Goal: Obtain resource: Download file/media

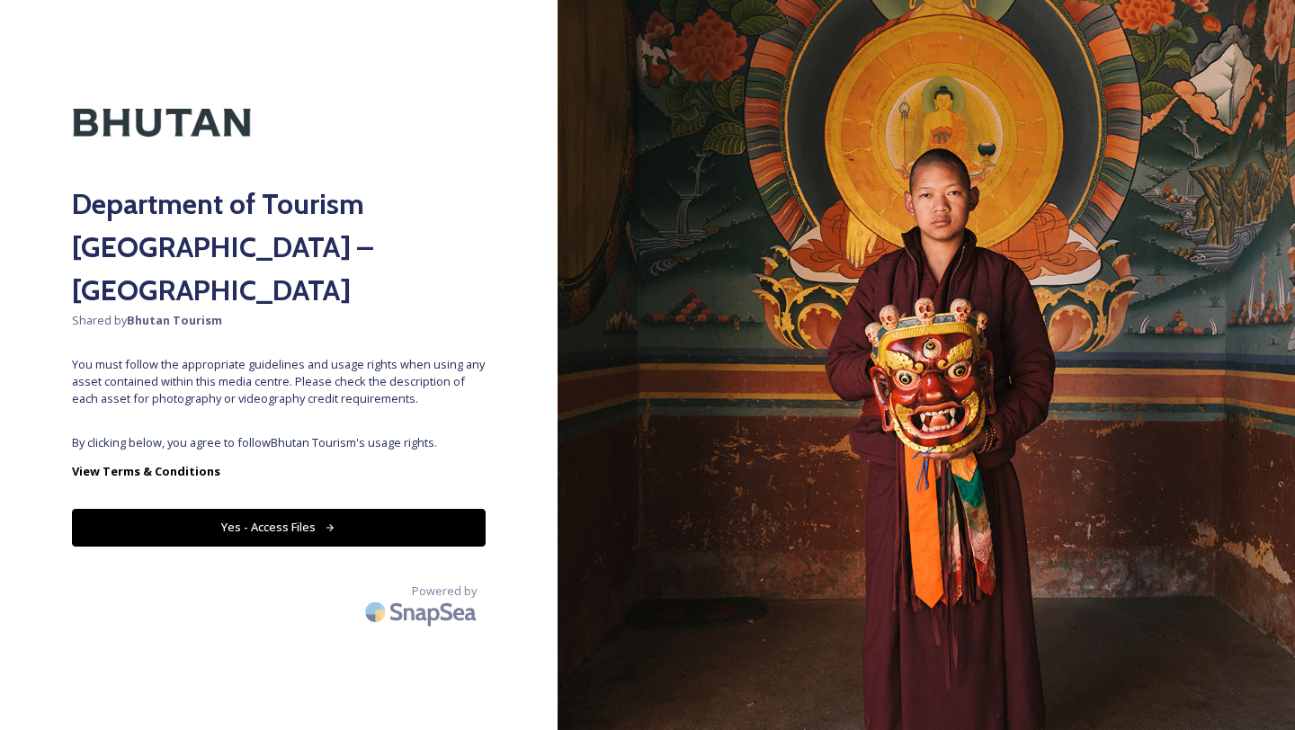
click at [347, 509] on button "Yes - Access Files" at bounding box center [279, 527] width 414 height 37
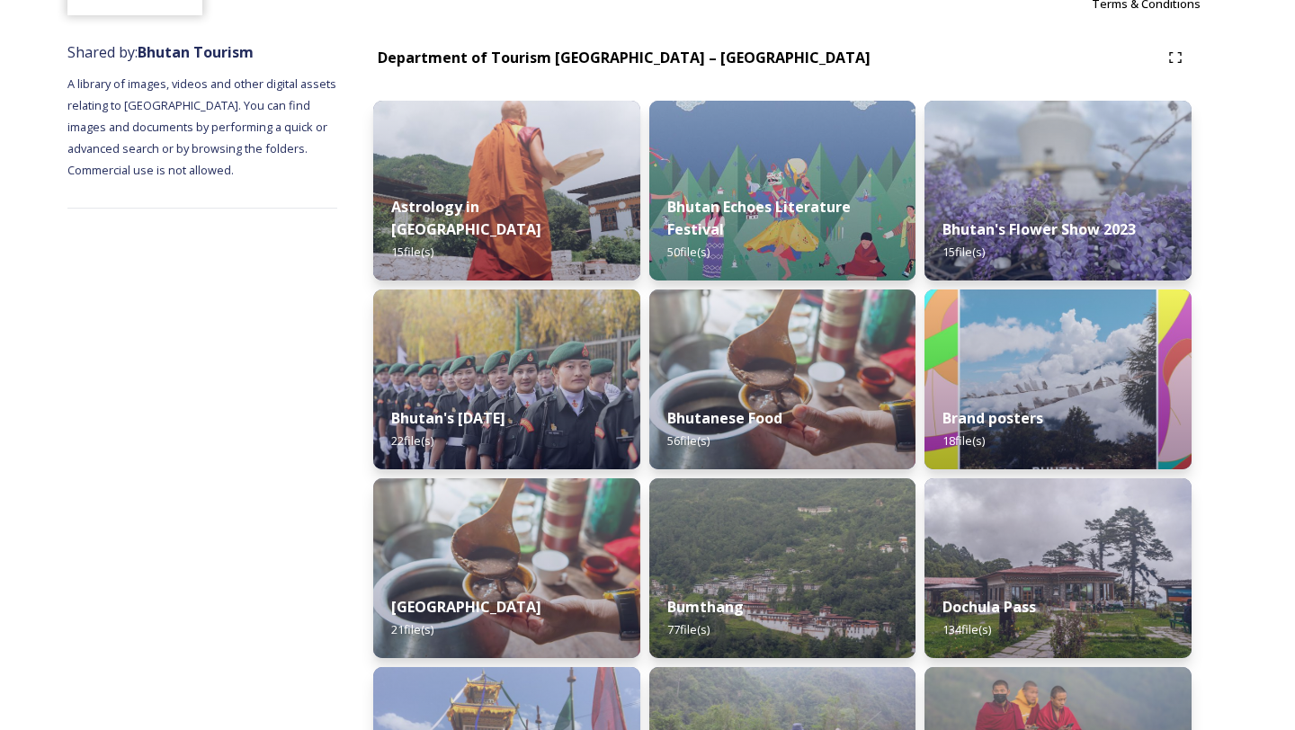
scroll to position [216, 0]
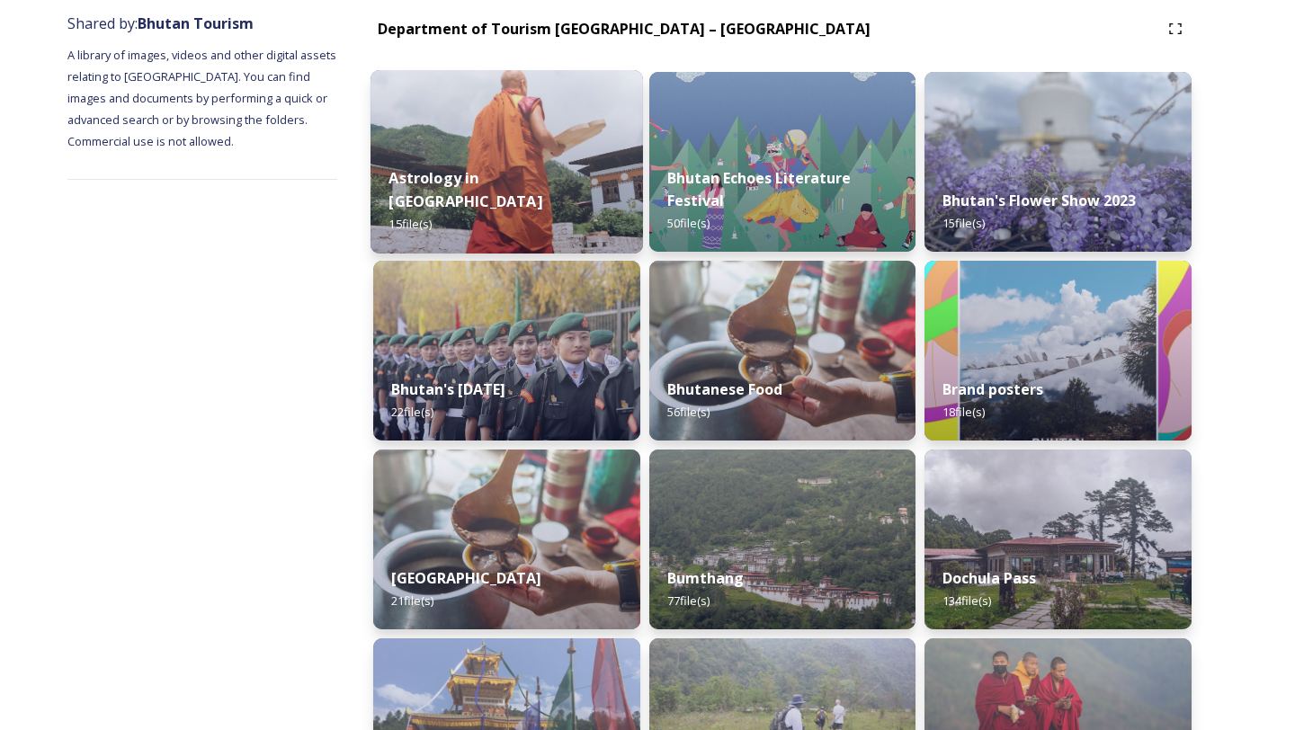
click at [534, 149] on img at bounding box center [506, 161] width 272 height 183
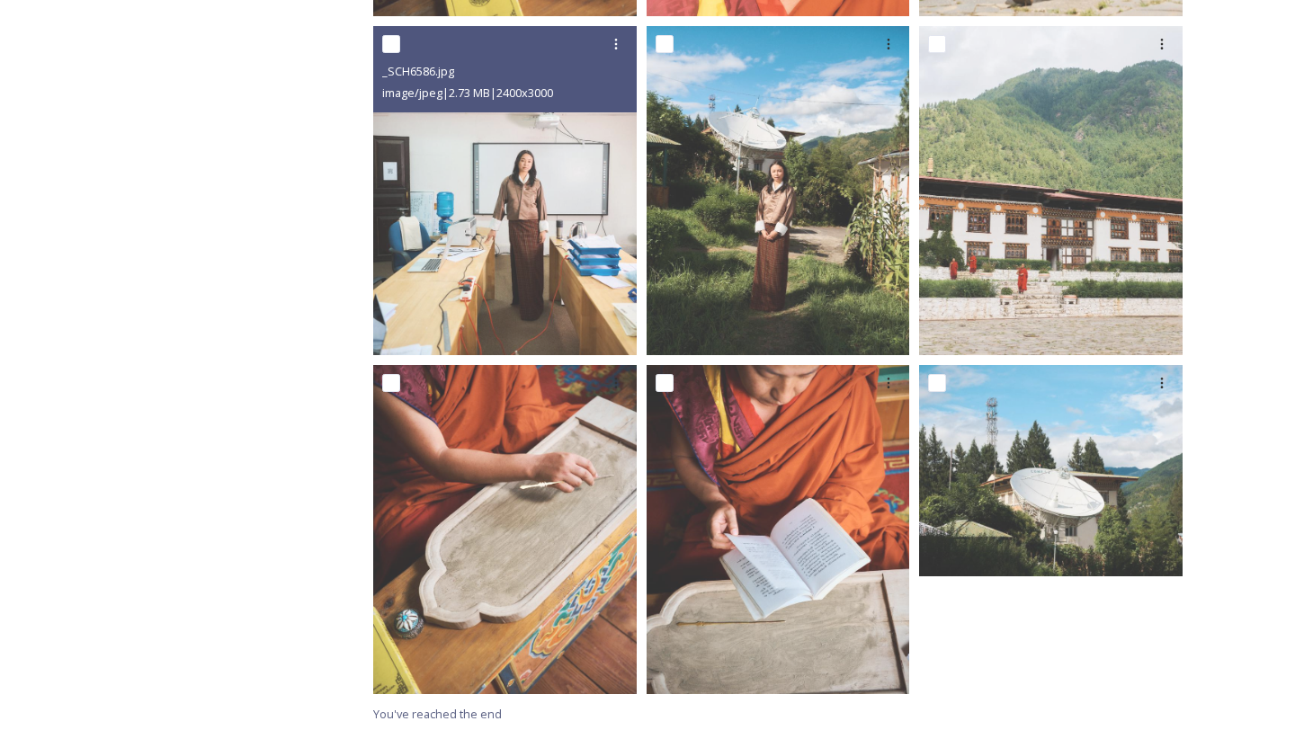
scroll to position [1336, 0]
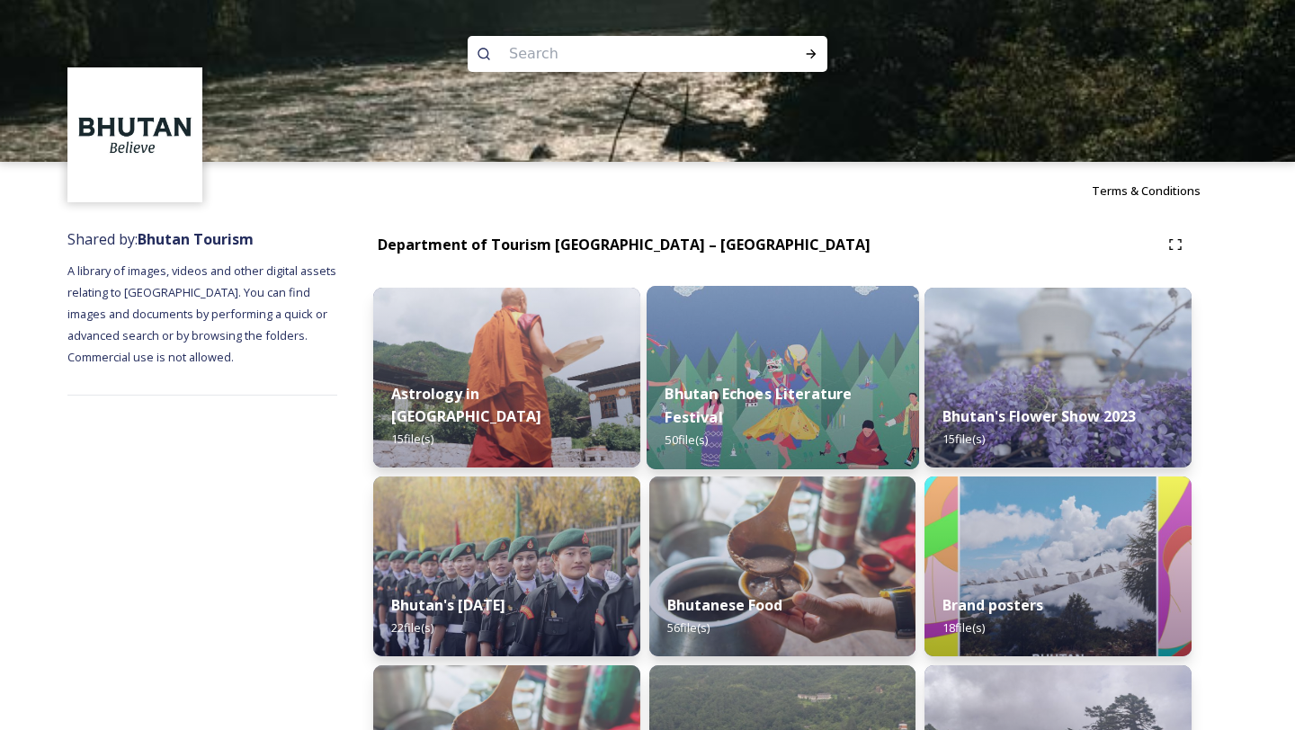
click at [782, 385] on div "Bhutan Echoes Literature Festival 50 file(s)" at bounding box center [783, 417] width 272 height 104
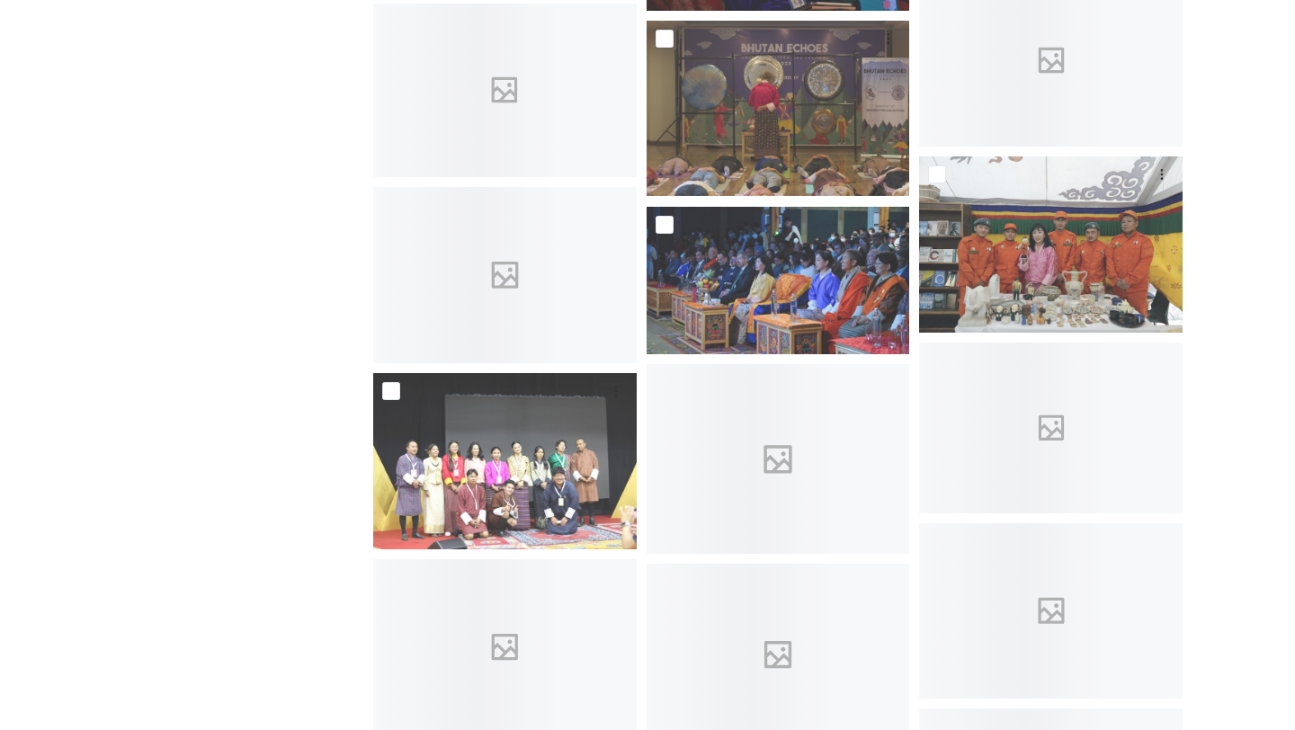
scroll to position [1655, 0]
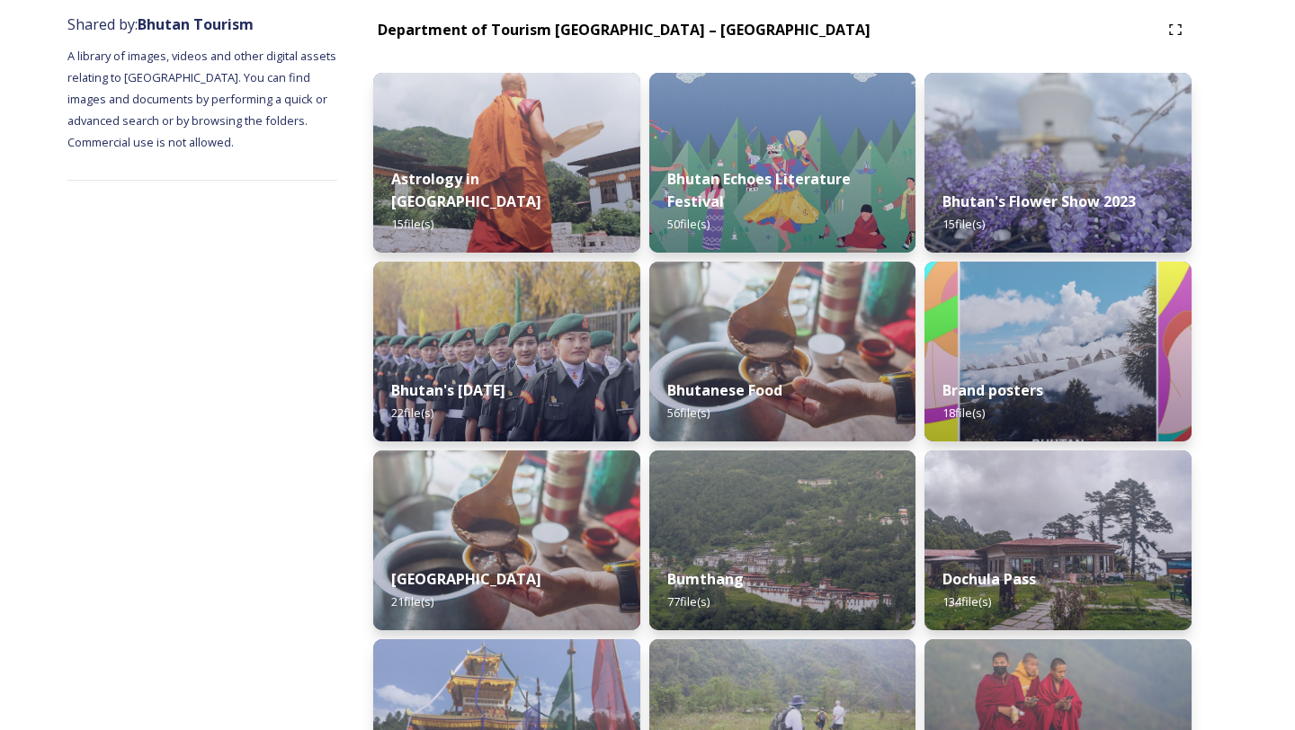
scroll to position [216, 0]
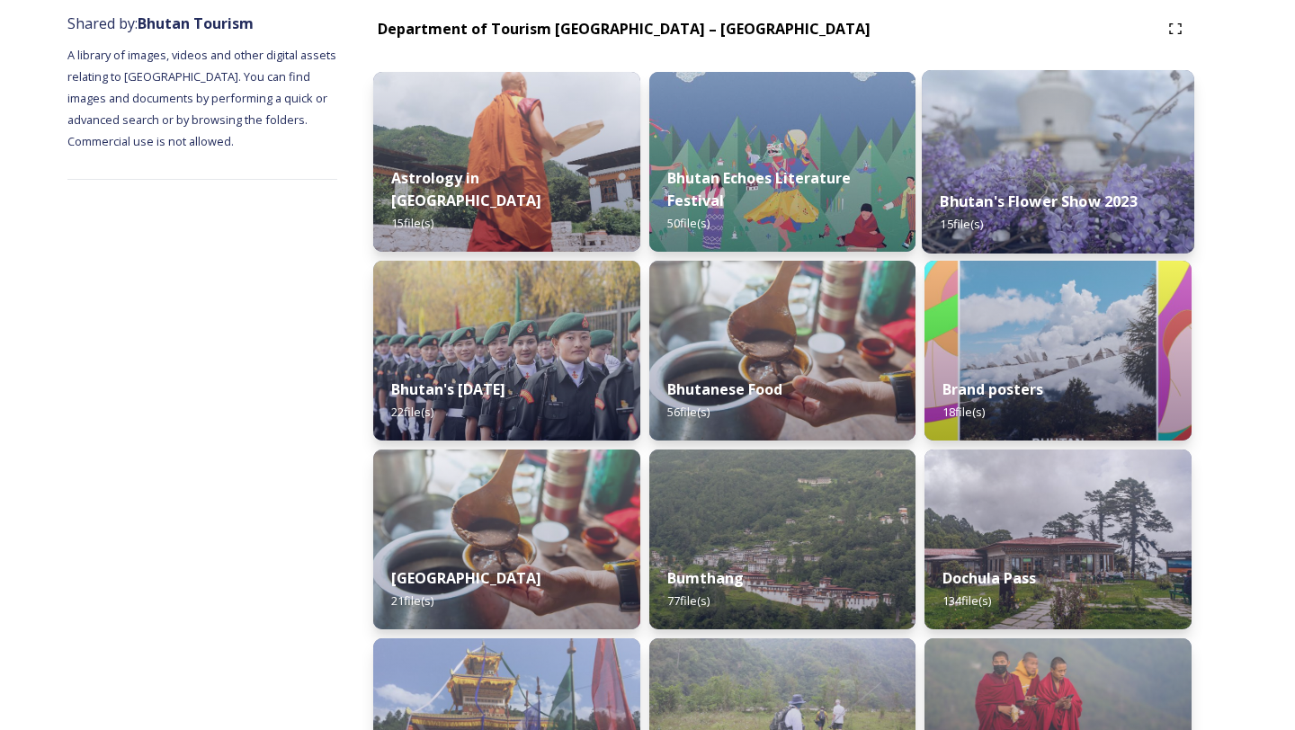
click at [1045, 173] on div "Bhutan's Flower Show 2023 15 file(s)" at bounding box center [1058, 213] width 272 height 82
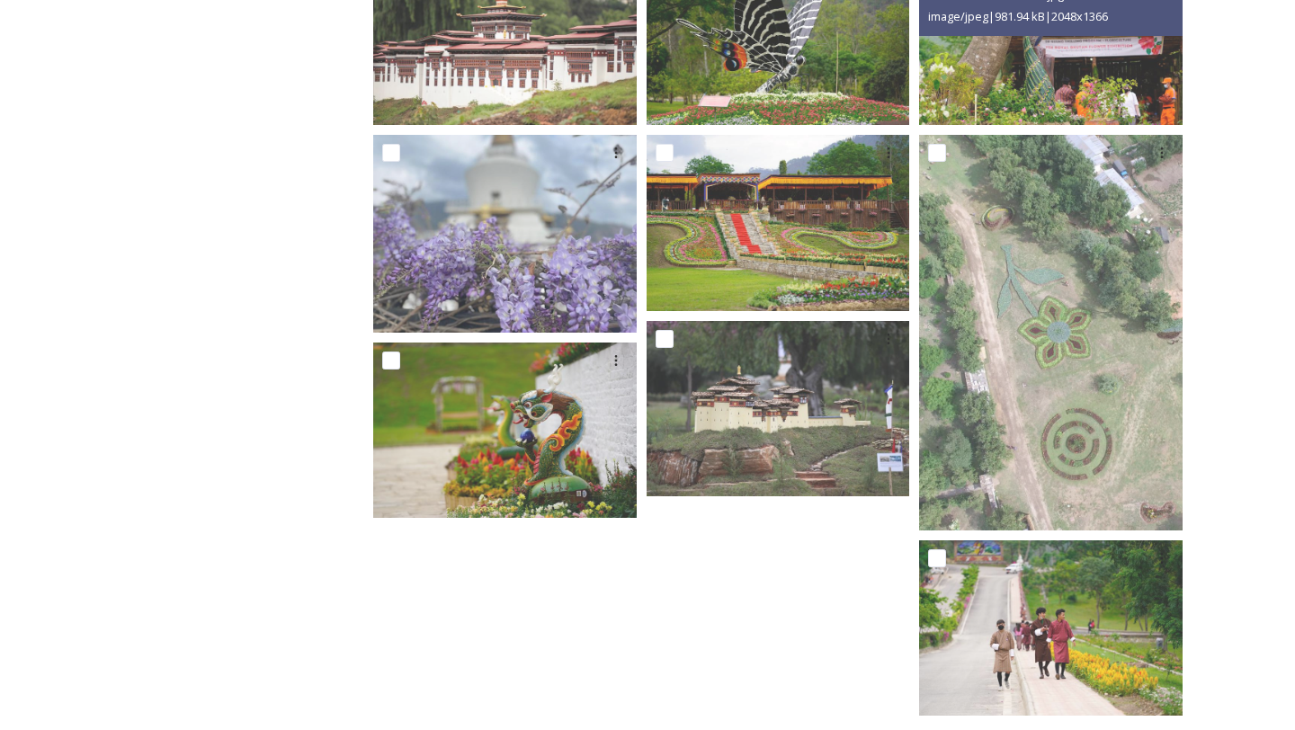
scroll to position [788, 0]
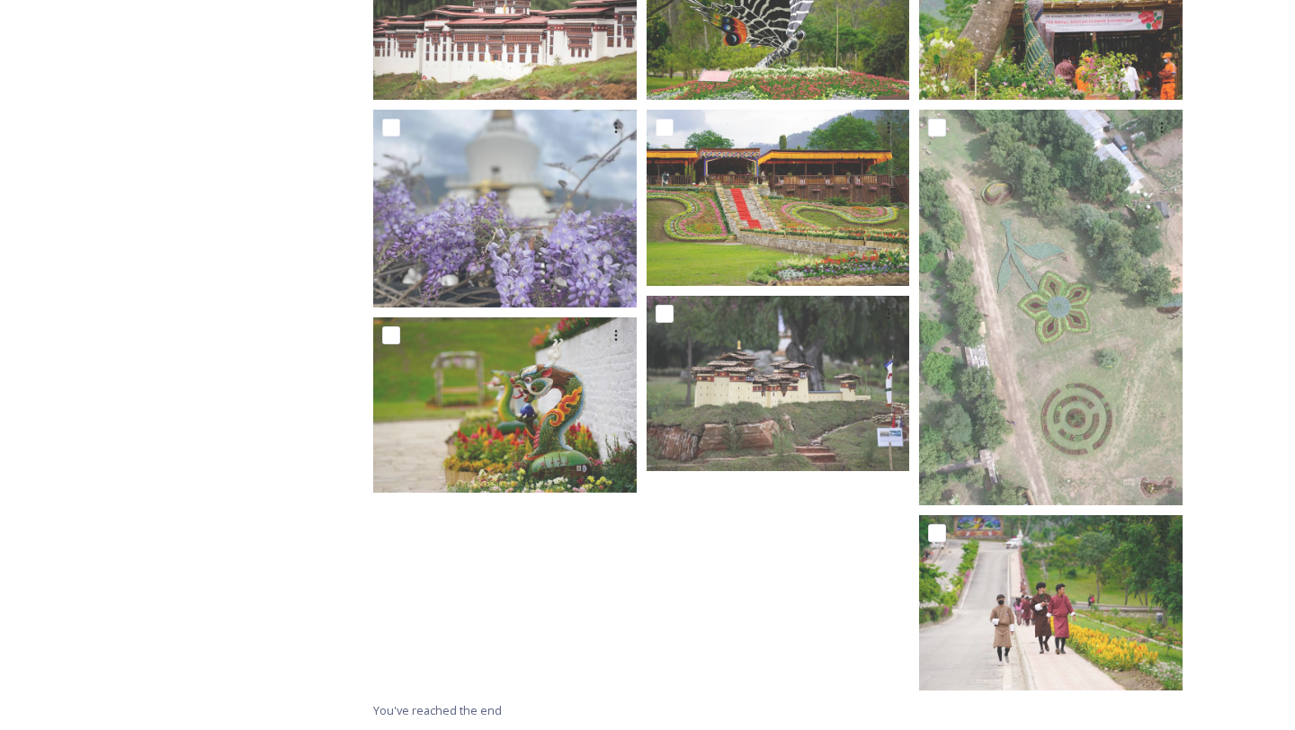
click at [120, 422] on div "Shared by: Bhutan Tourism A library of images, videos and other digital assets …" at bounding box center [202, 81] width 270 height 1298
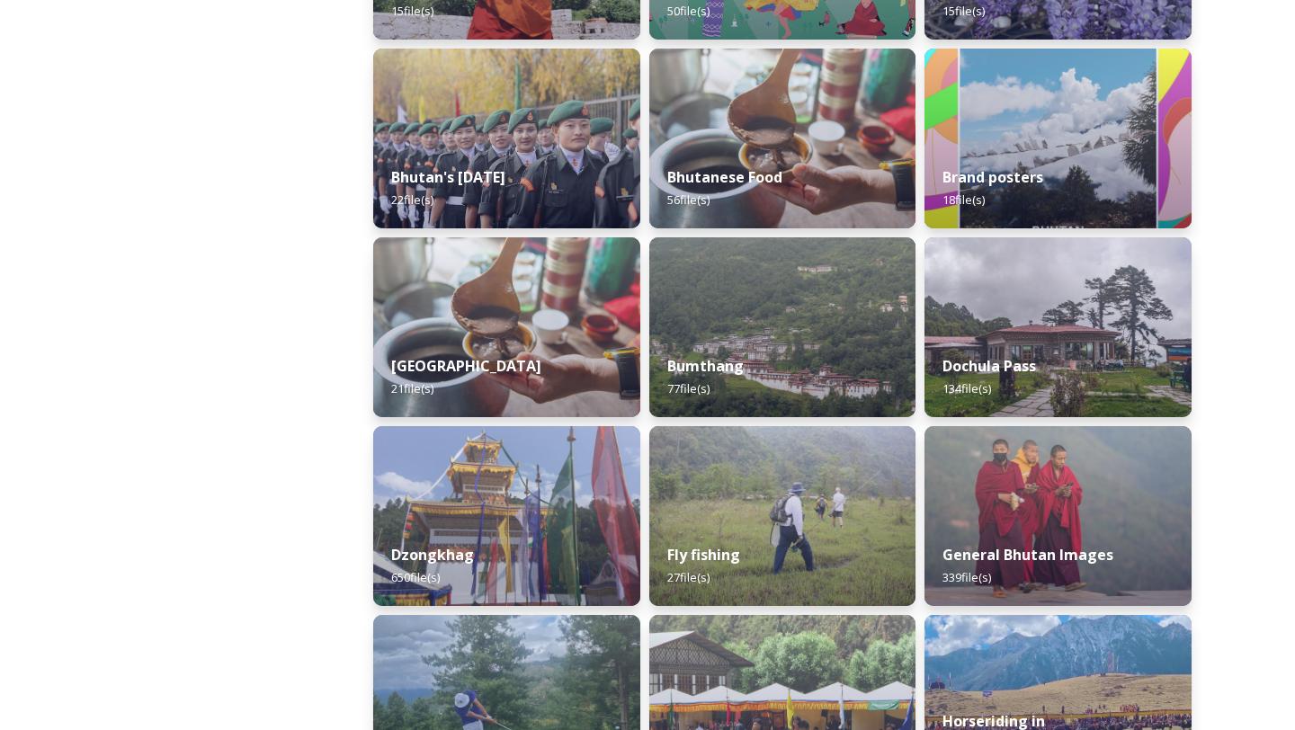
scroll to position [432, 0]
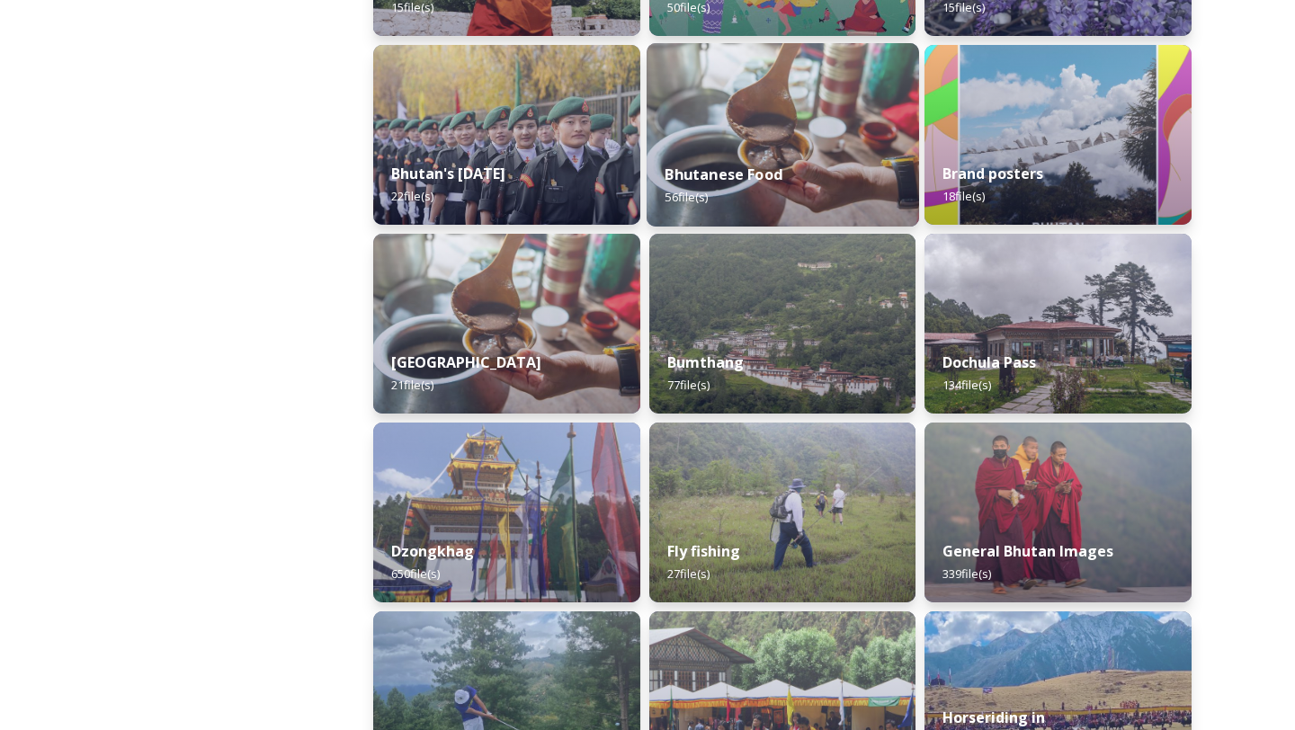
click at [768, 142] on img at bounding box center [783, 134] width 272 height 183
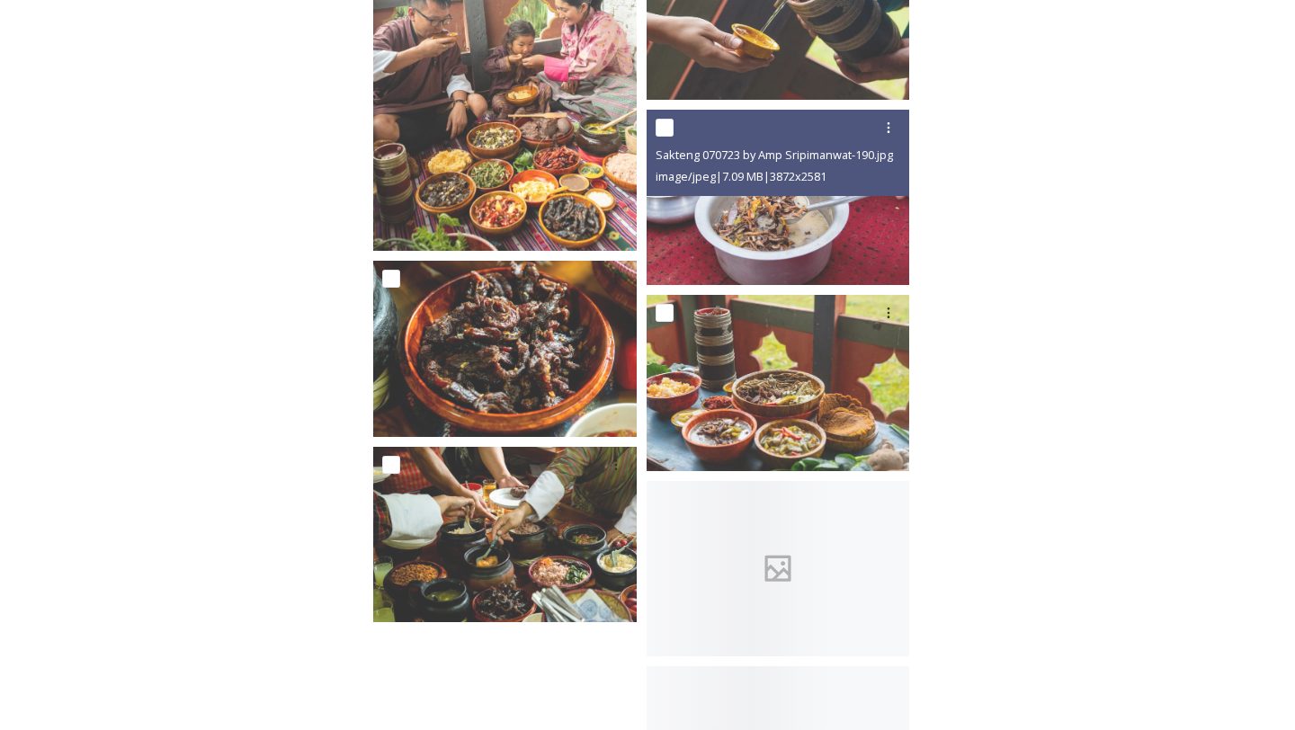
scroll to position [4352, 0]
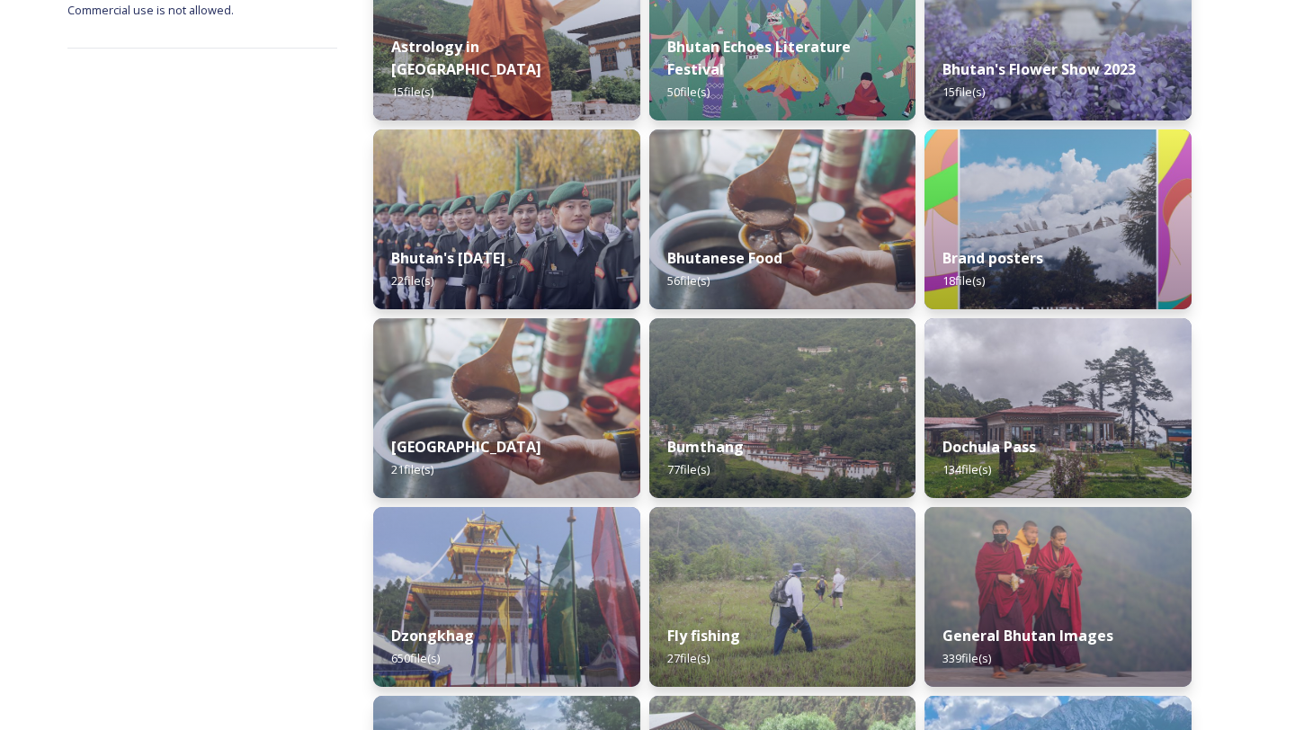
scroll to position [360, 0]
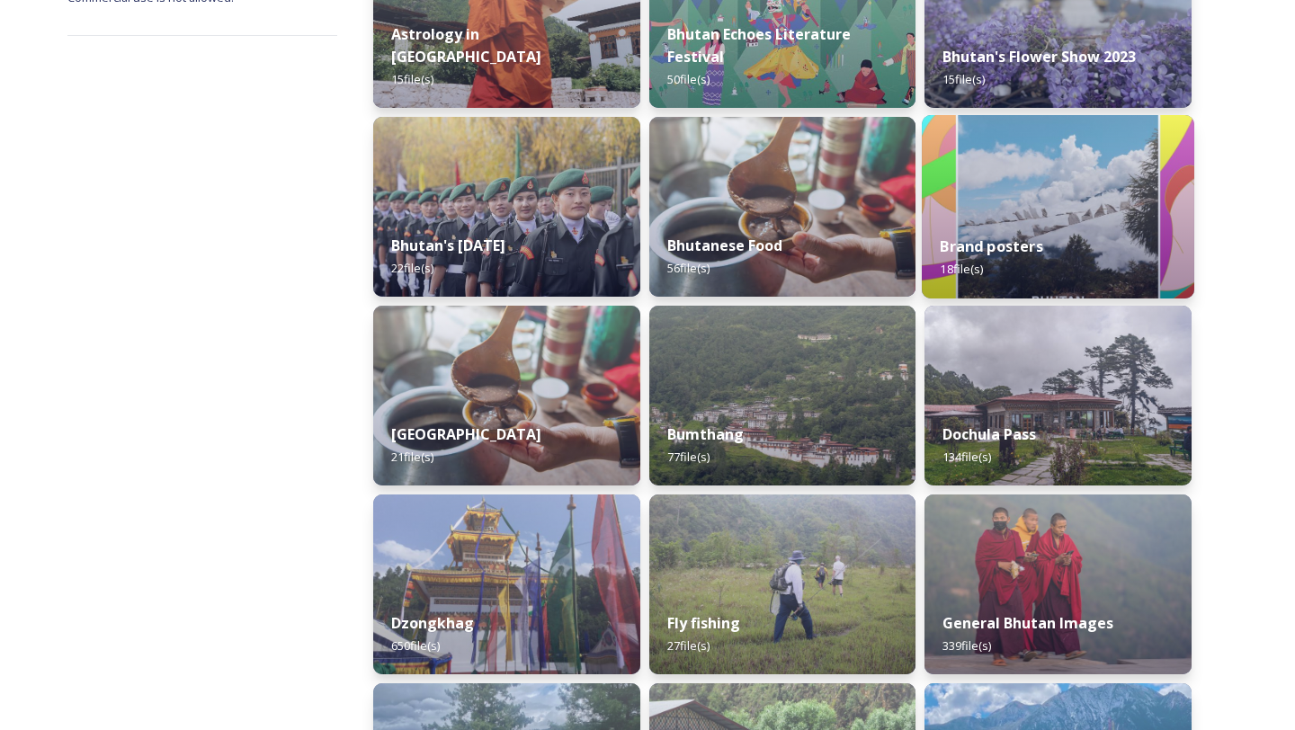
click at [1069, 241] on div "Brand posters 18 file(s)" at bounding box center [1058, 258] width 272 height 82
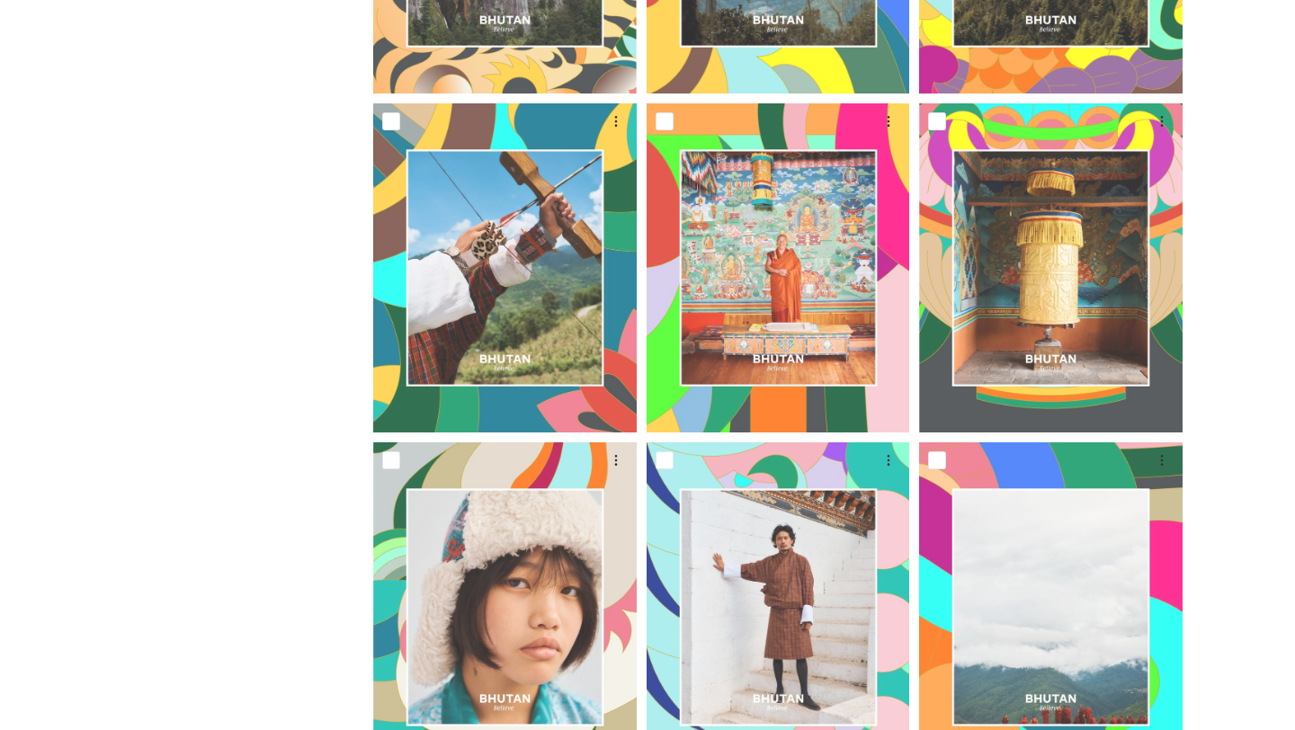
scroll to position [1259, 0]
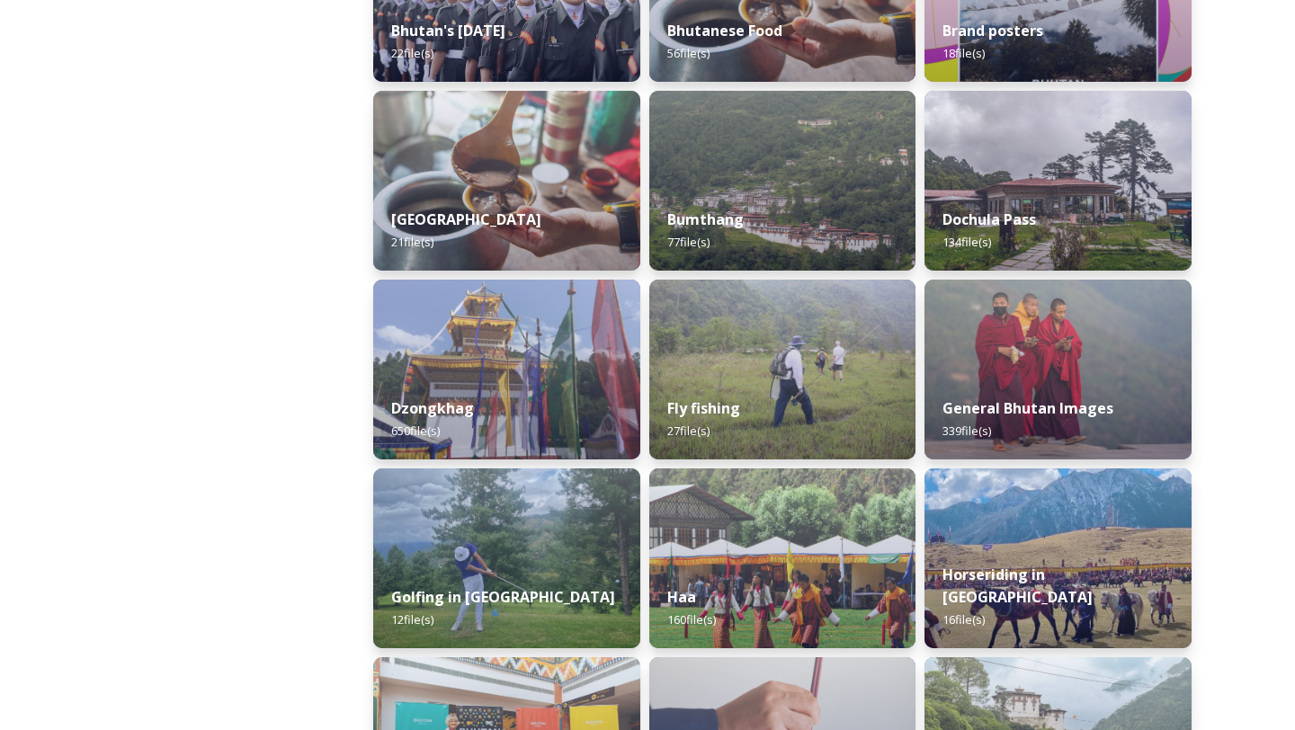
scroll to position [575, 0]
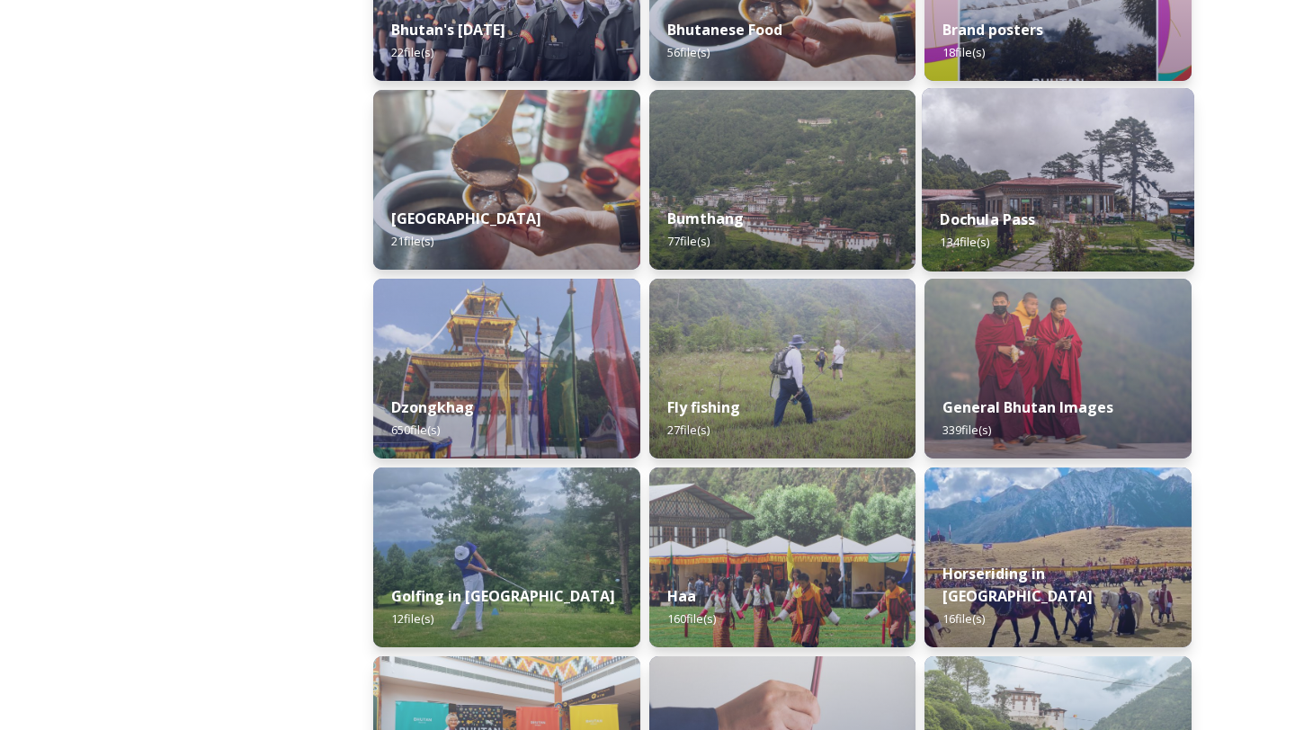
click at [1023, 236] on div "Dochula Pass 134 file(s)" at bounding box center [1058, 231] width 272 height 82
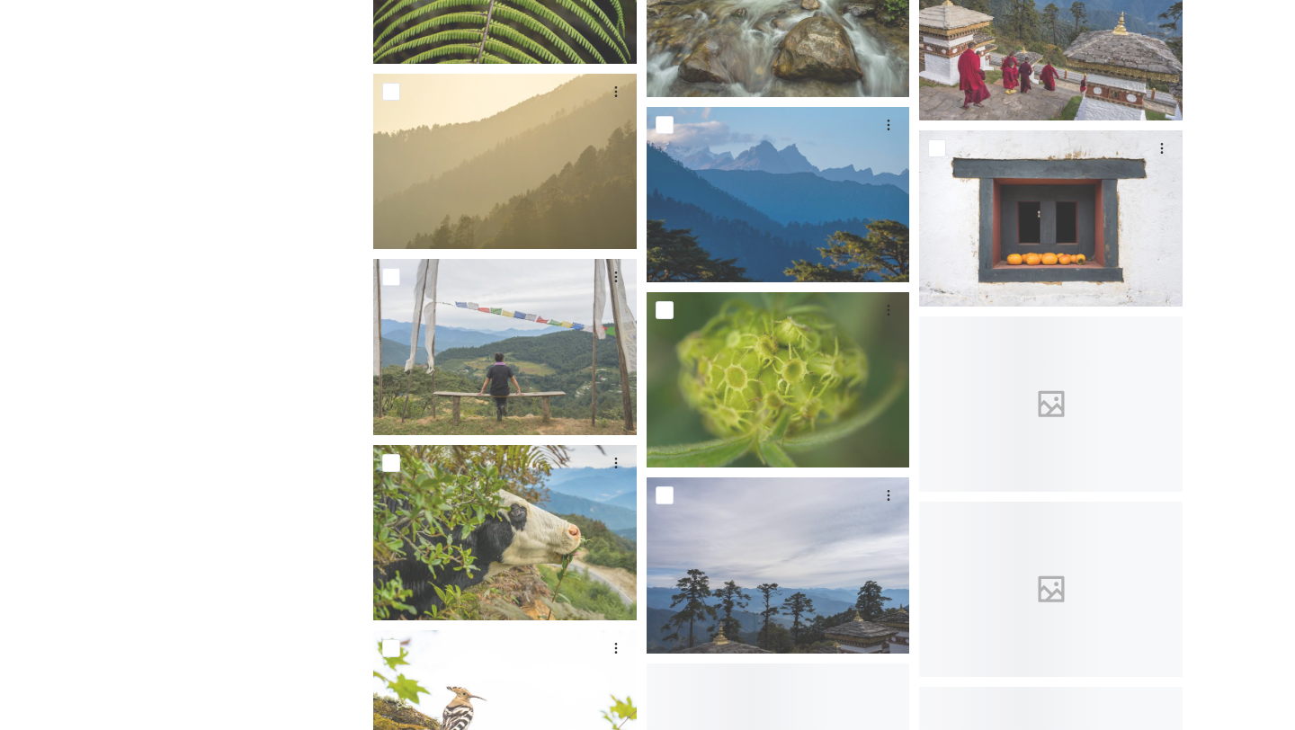
scroll to position [3992, 0]
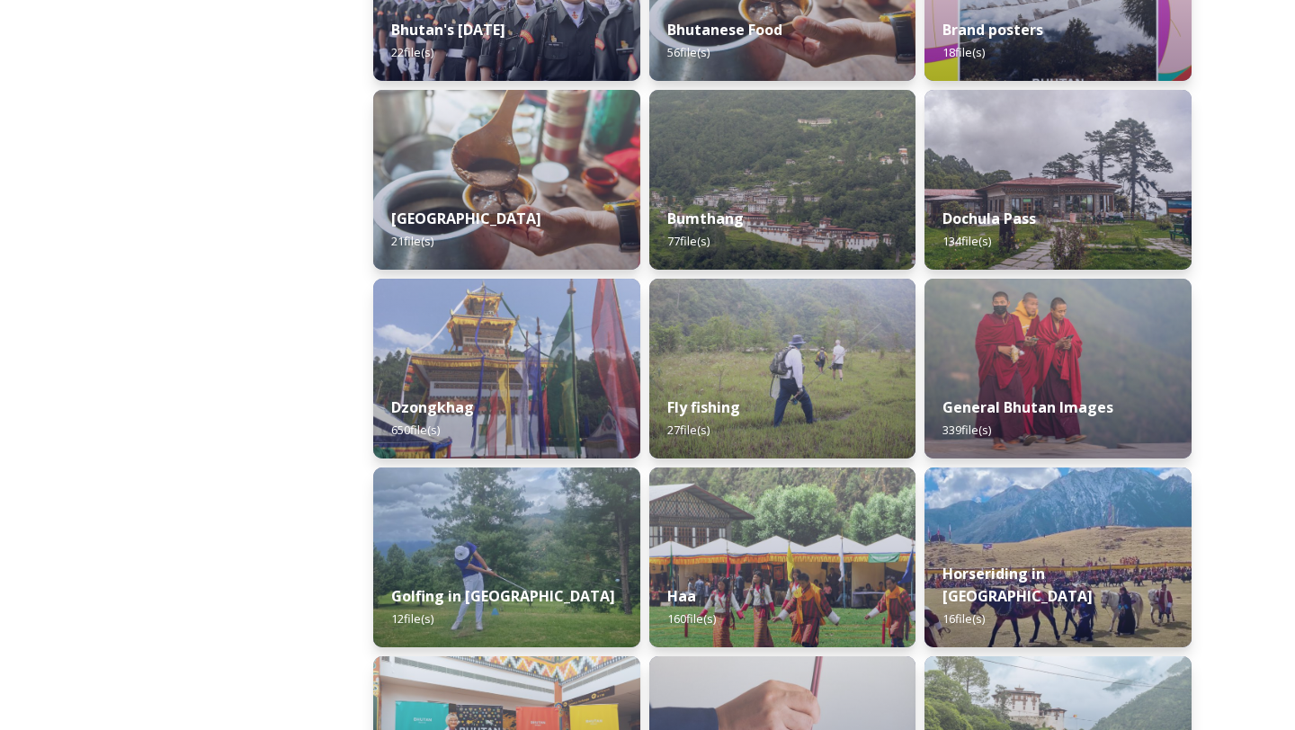
scroll to position [611, 0]
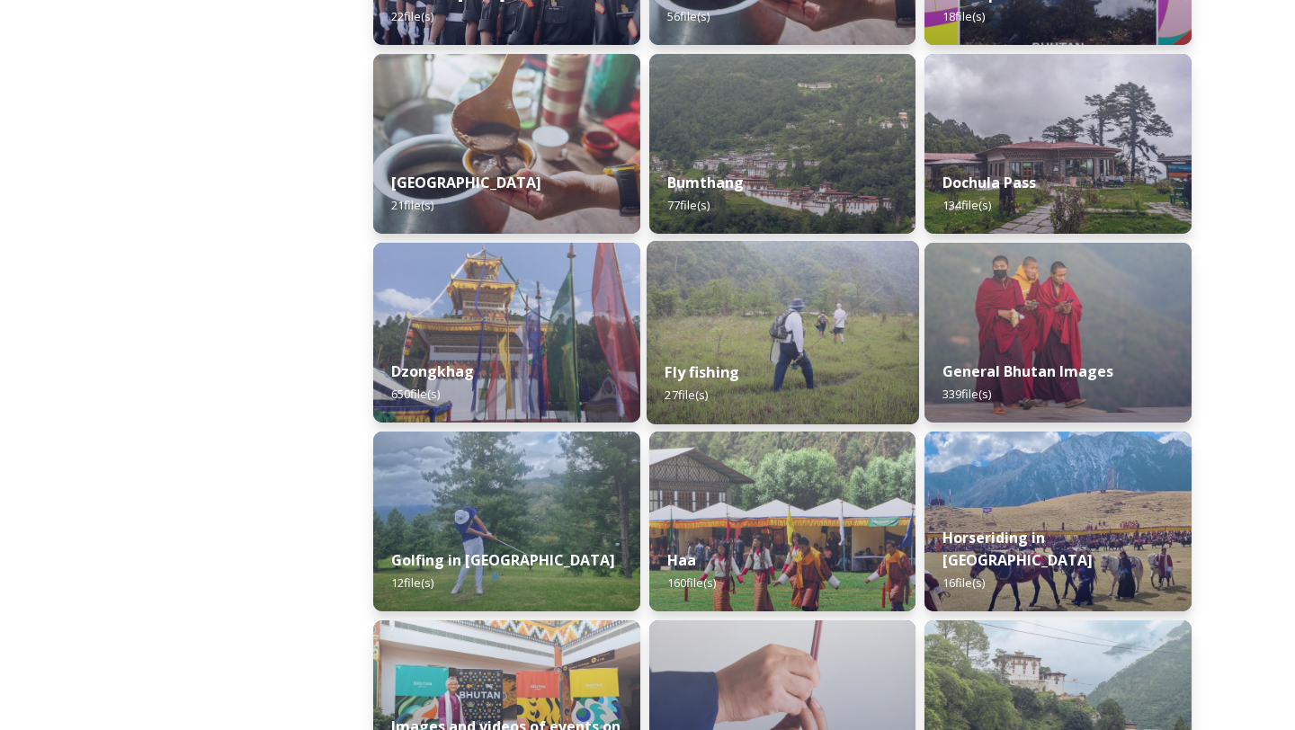
click at [794, 305] on img at bounding box center [783, 332] width 272 height 183
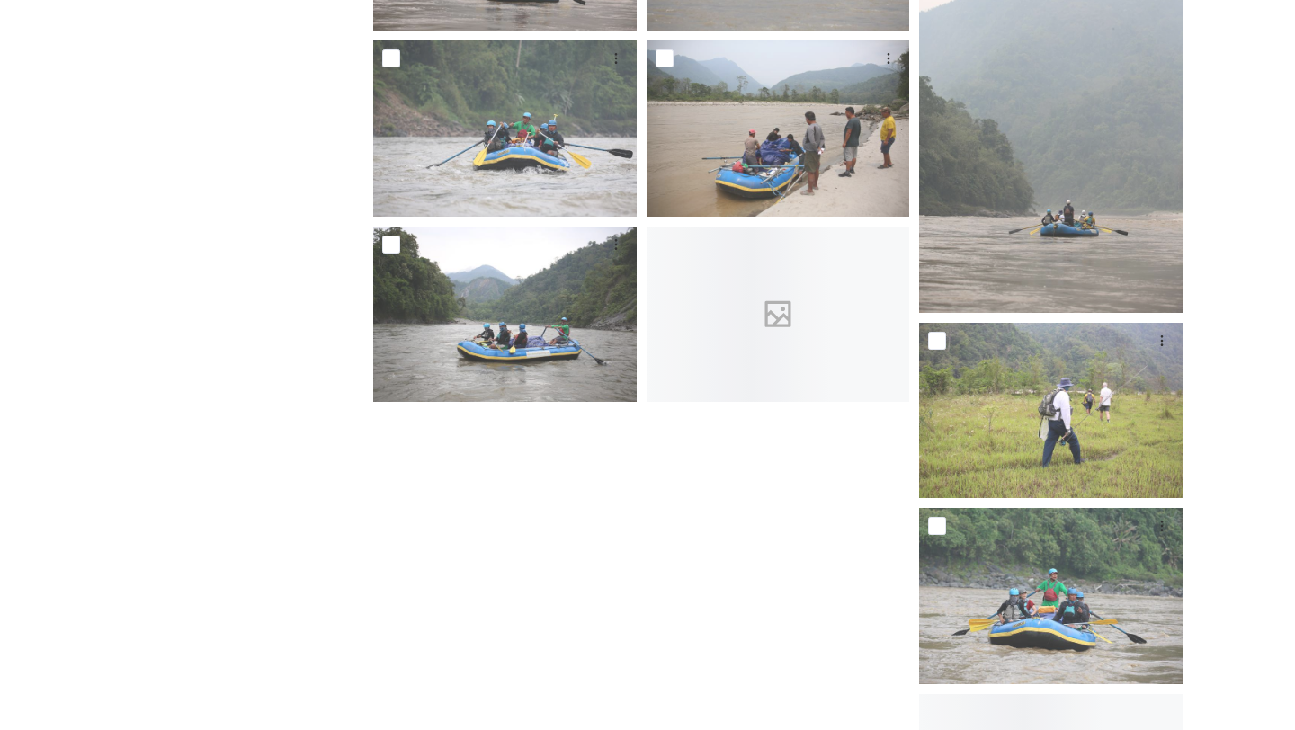
scroll to position [1619, 0]
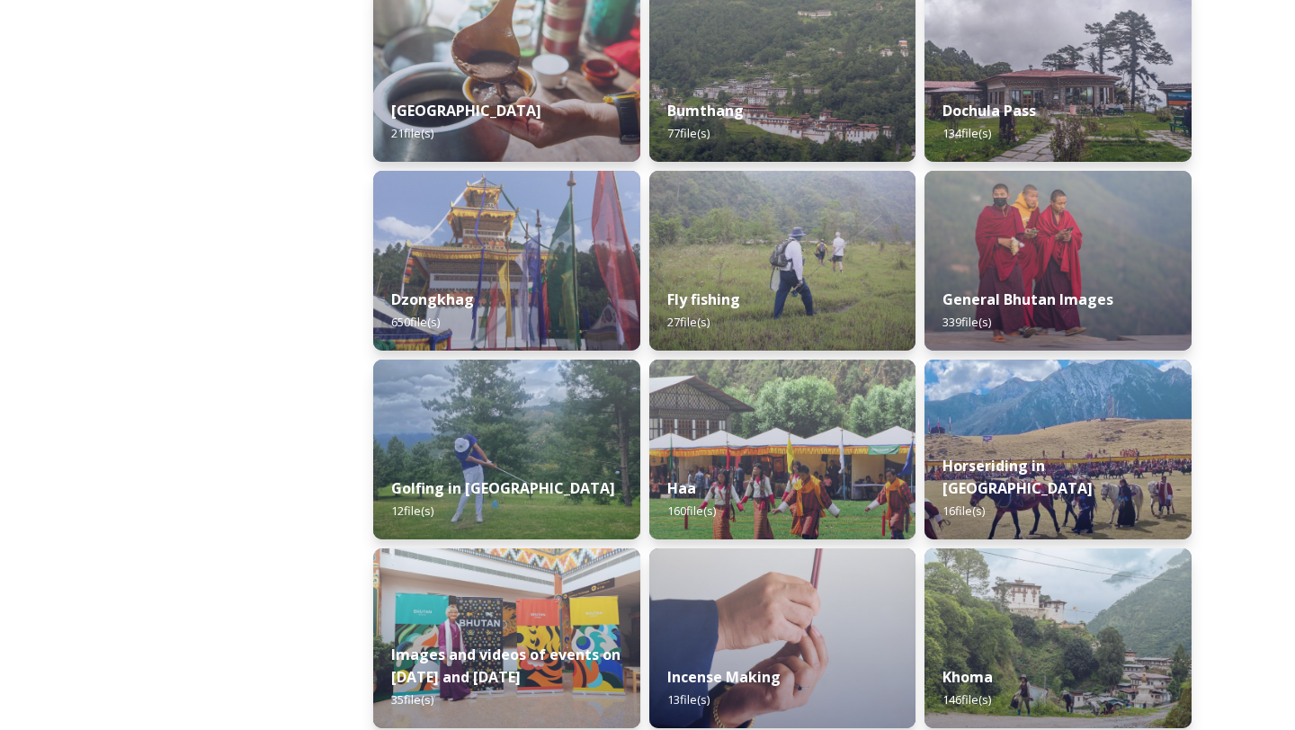
scroll to position [719, 0]
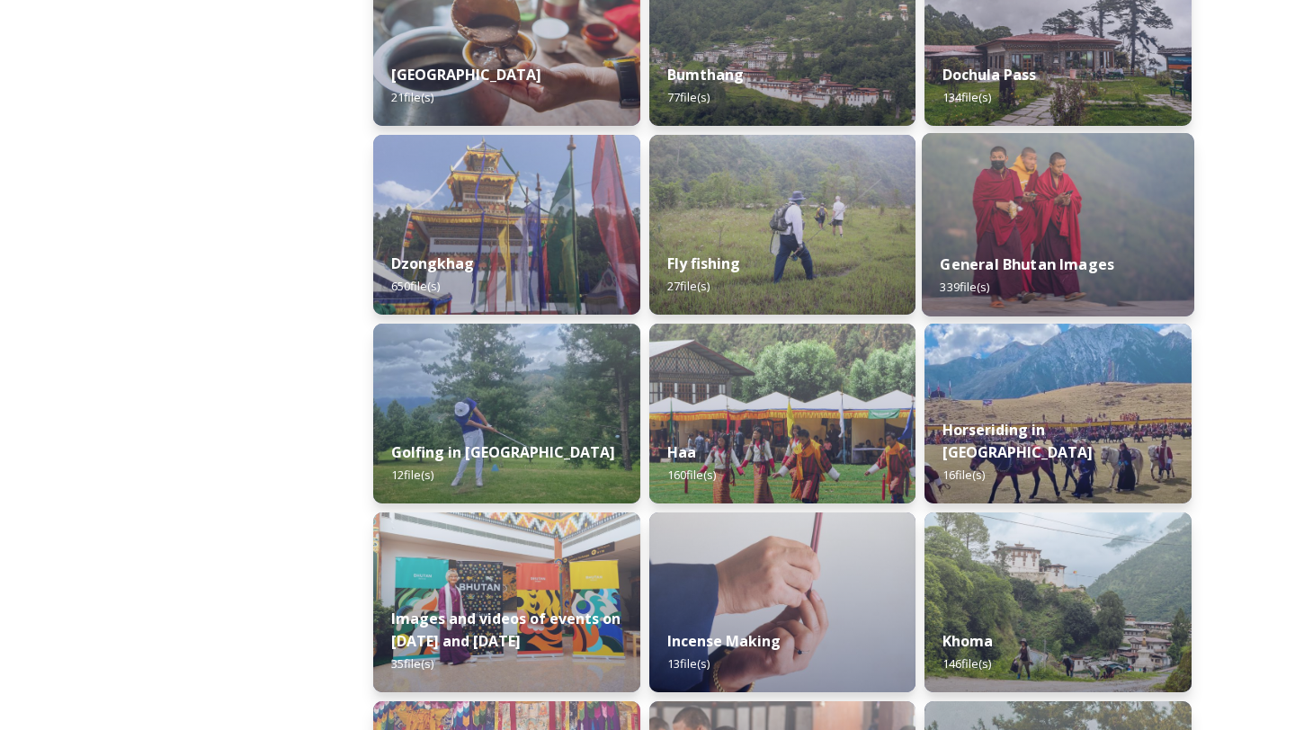
click at [1070, 254] on div "General Bhutan Images 339 file(s)" at bounding box center [1058, 276] width 272 height 82
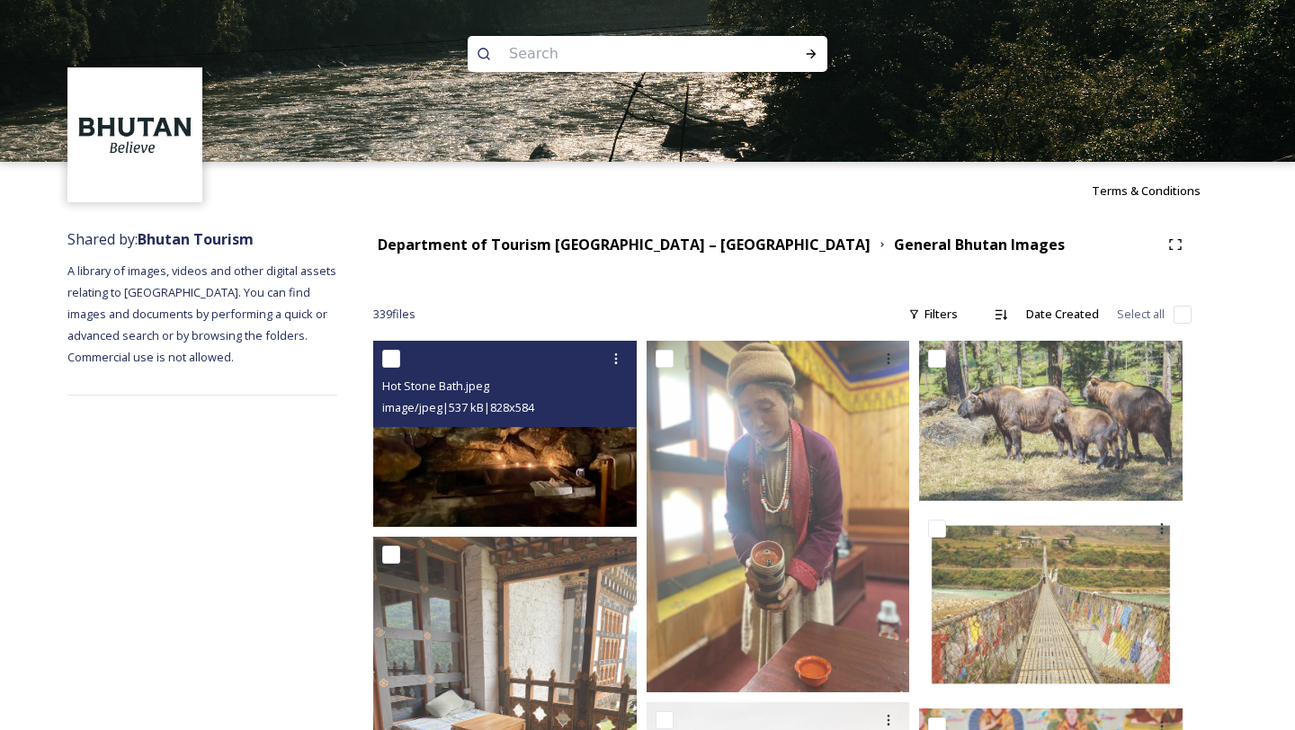
click at [508, 473] on img at bounding box center [504, 434] width 263 height 186
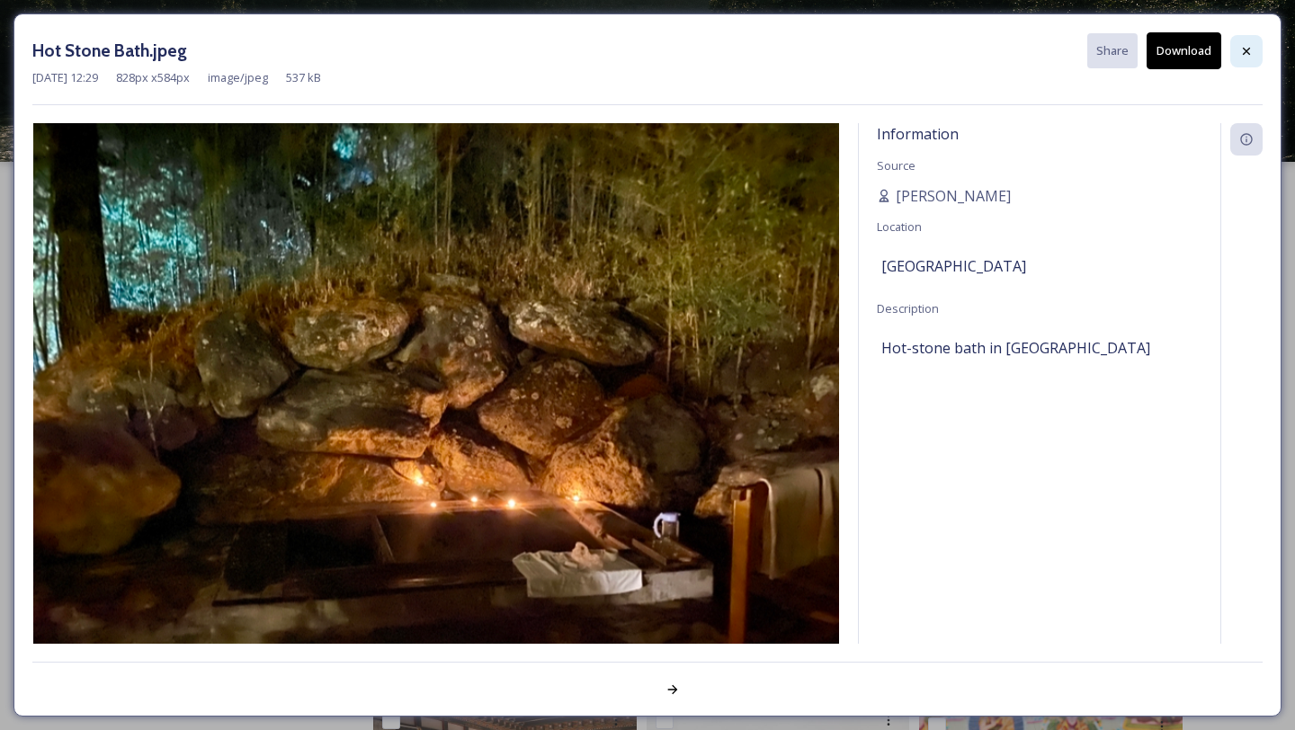
click at [1251, 44] on icon at bounding box center [1246, 51] width 14 height 14
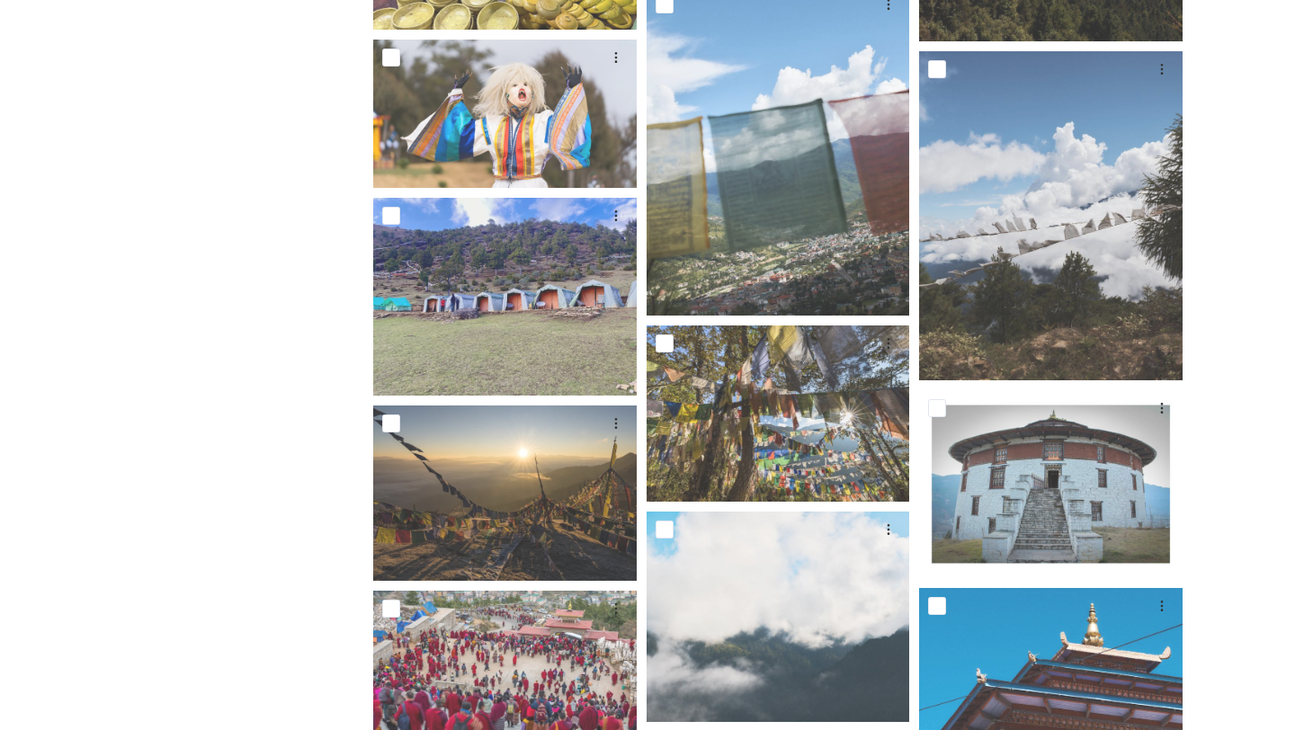
scroll to position [2949, 0]
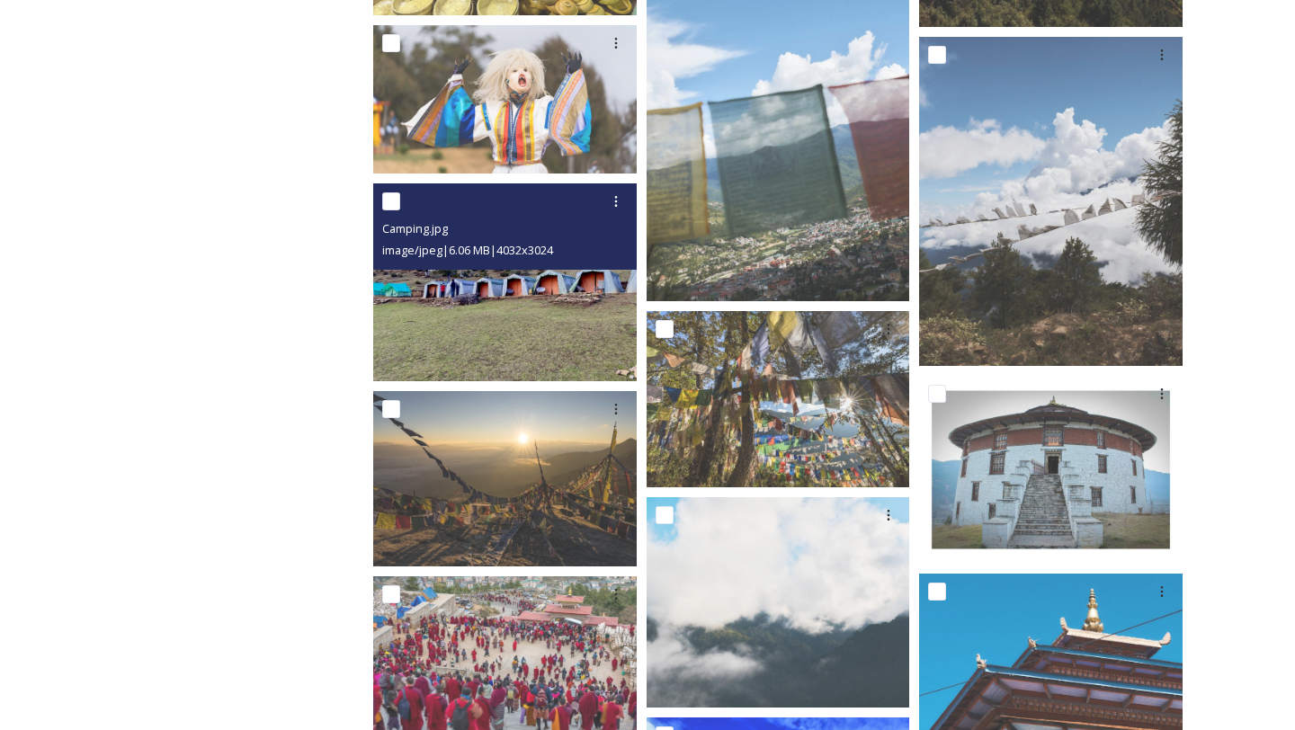
click at [497, 317] on img at bounding box center [504, 282] width 263 height 198
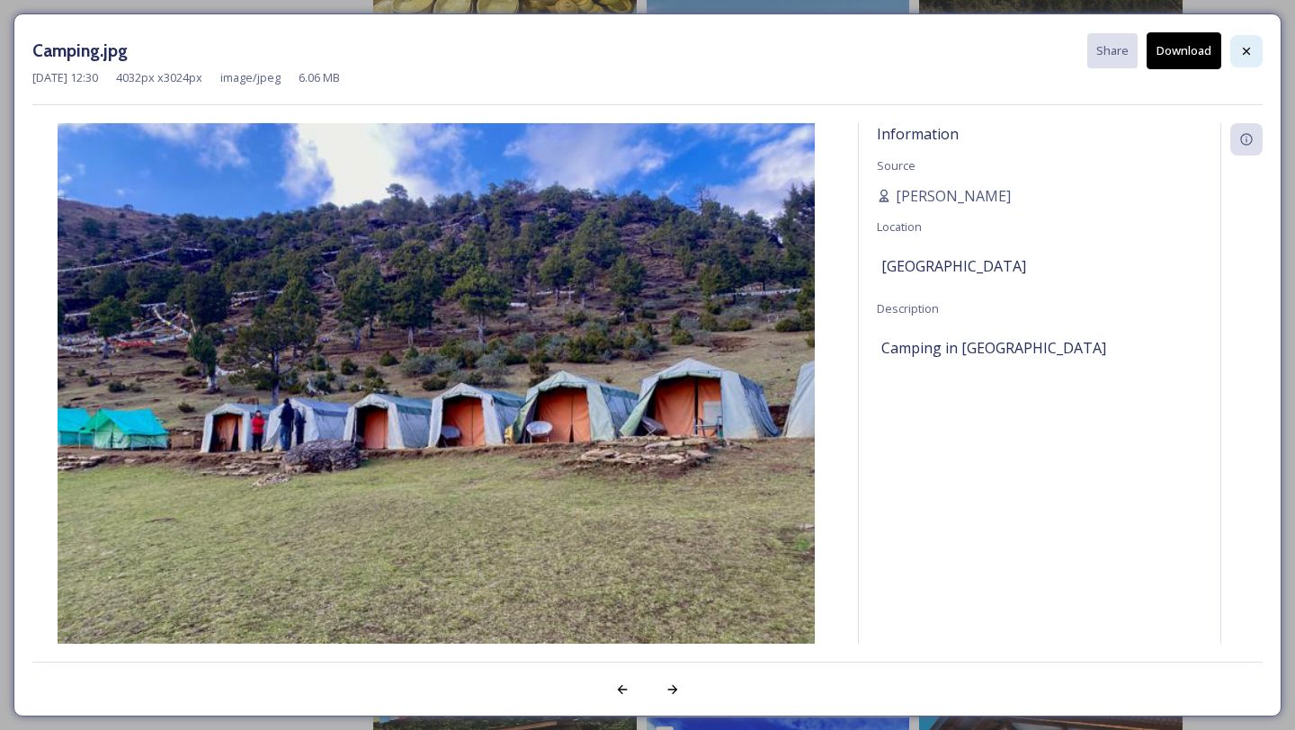
click at [1254, 59] on div at bounding box center [1246, 51] width 32 height 32
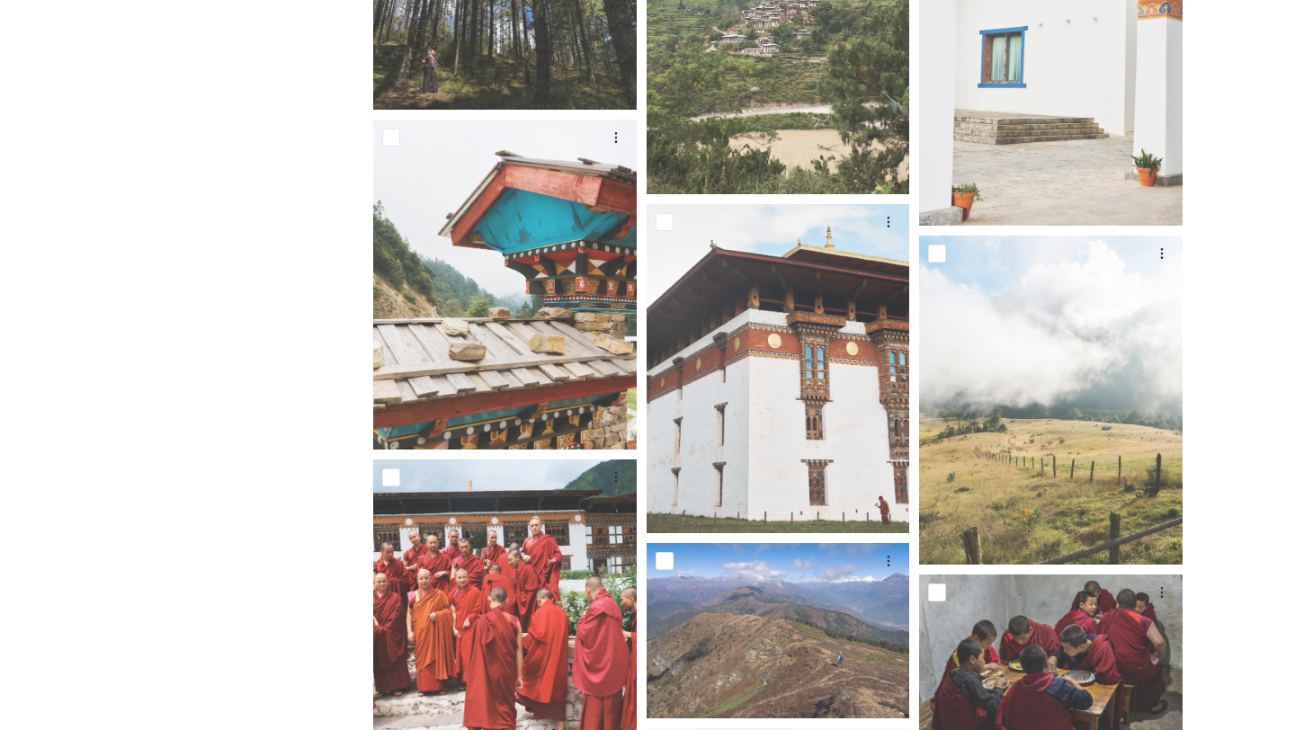
scroll to position [6798, 0]
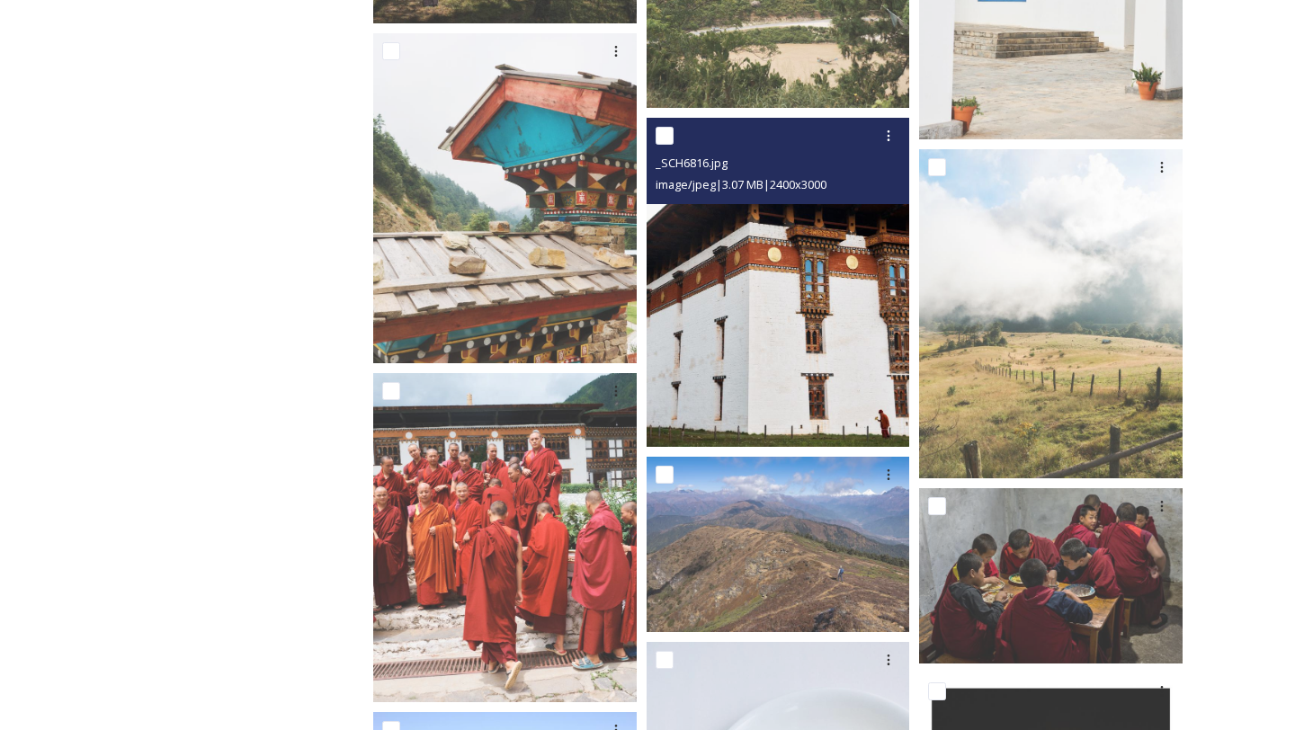
click at [742, 315] on img at bounding box center [778, 282] width 263 height 329
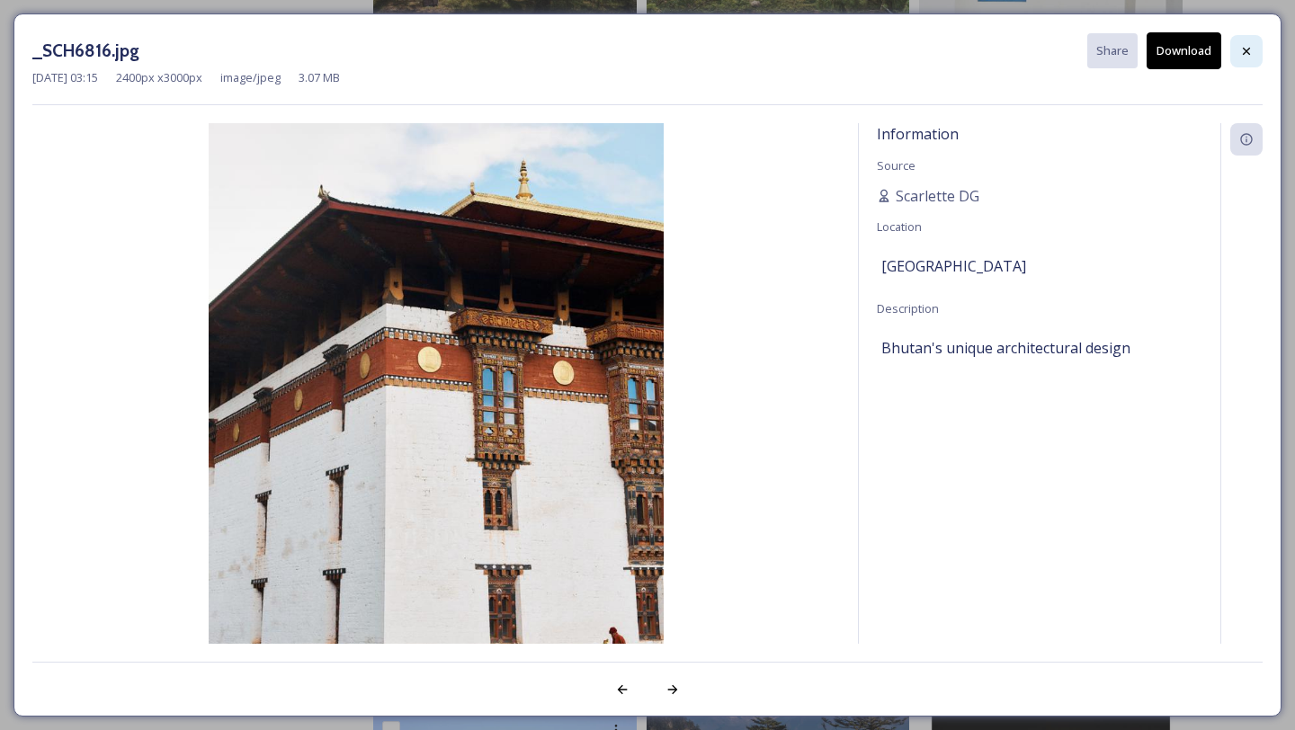
click at [1242, 49] on icon at bounding box center [1246, 51] width 14 height 14
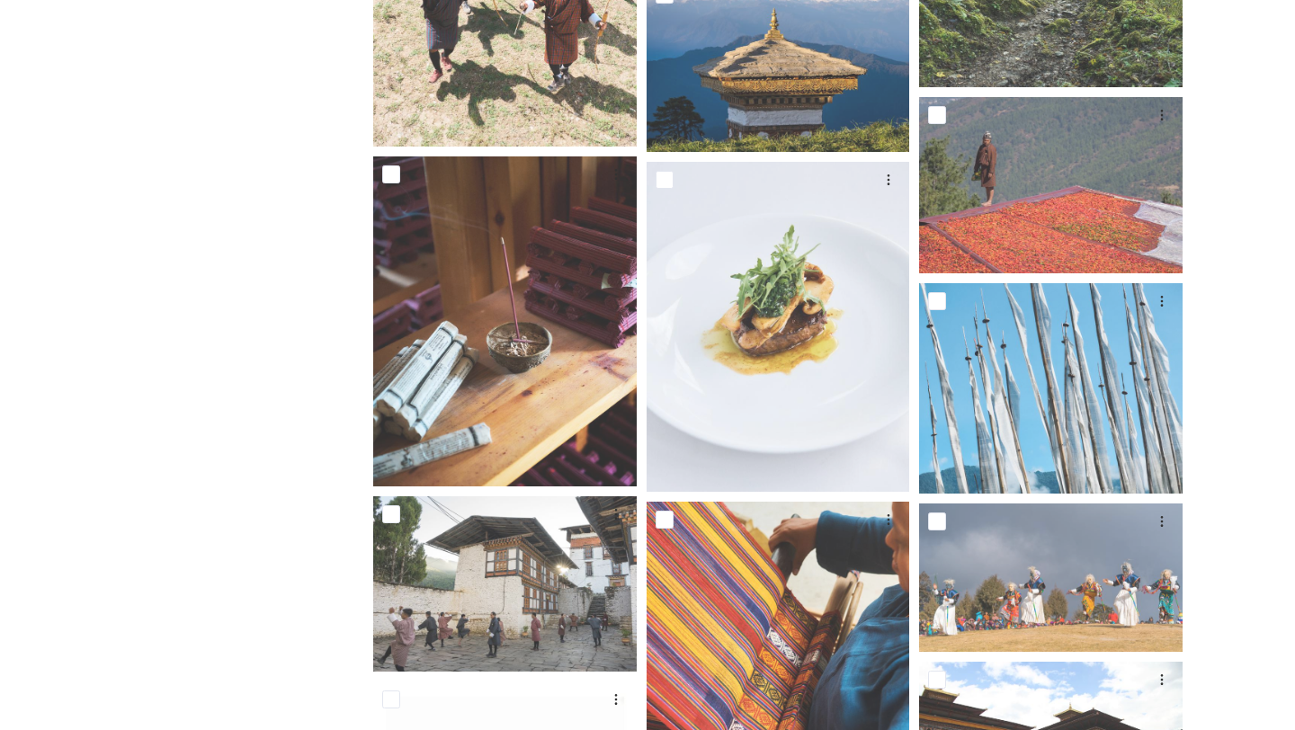
scroll to position [10431, 0]
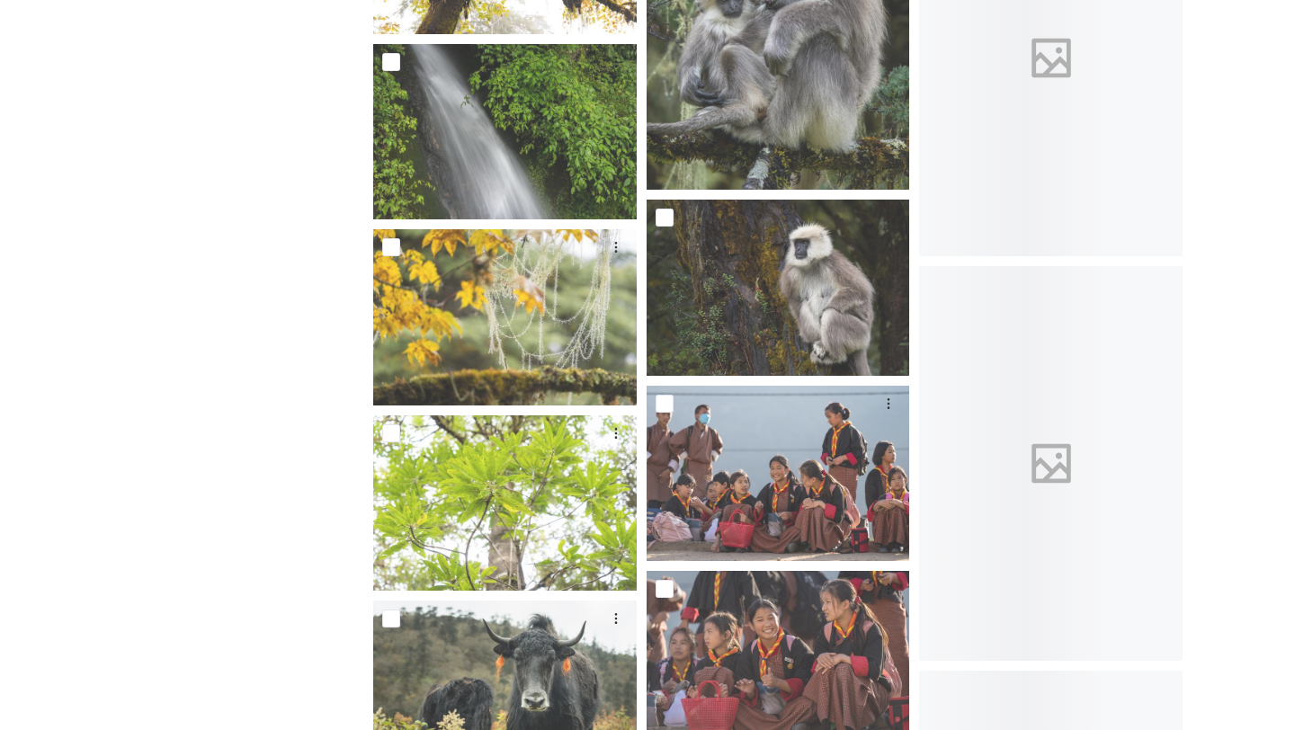
scroll to position [19315, 0]
